Goal: Unclear

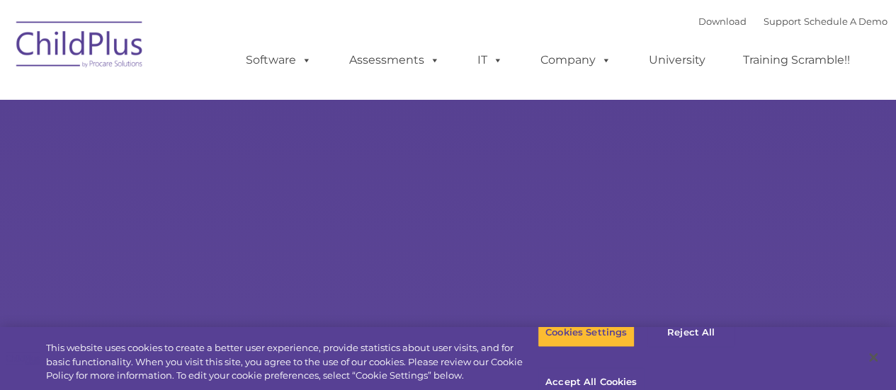
type input ""
select select "MEDIUM"
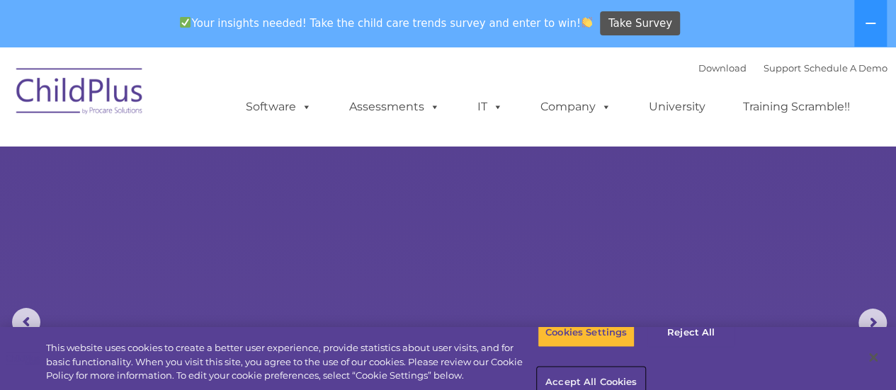
click at [645, 368] on button "Accept All Cookies" at bounding box center [591, 383] width 107 height 30
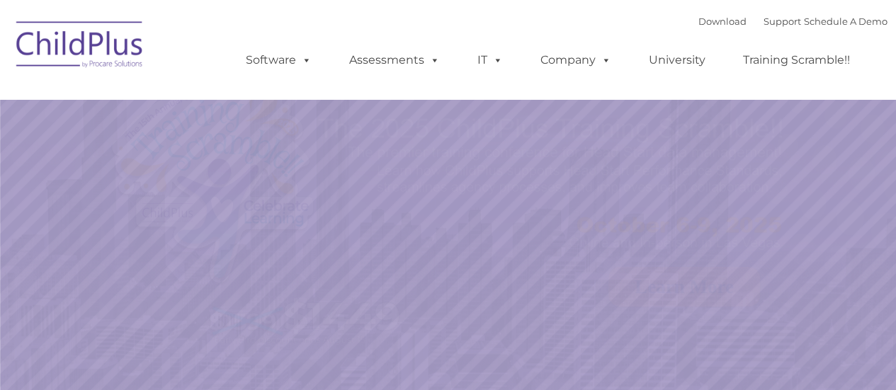
select select "MEDIUM"
